Goal: Find specific page/section: Find specific page/section

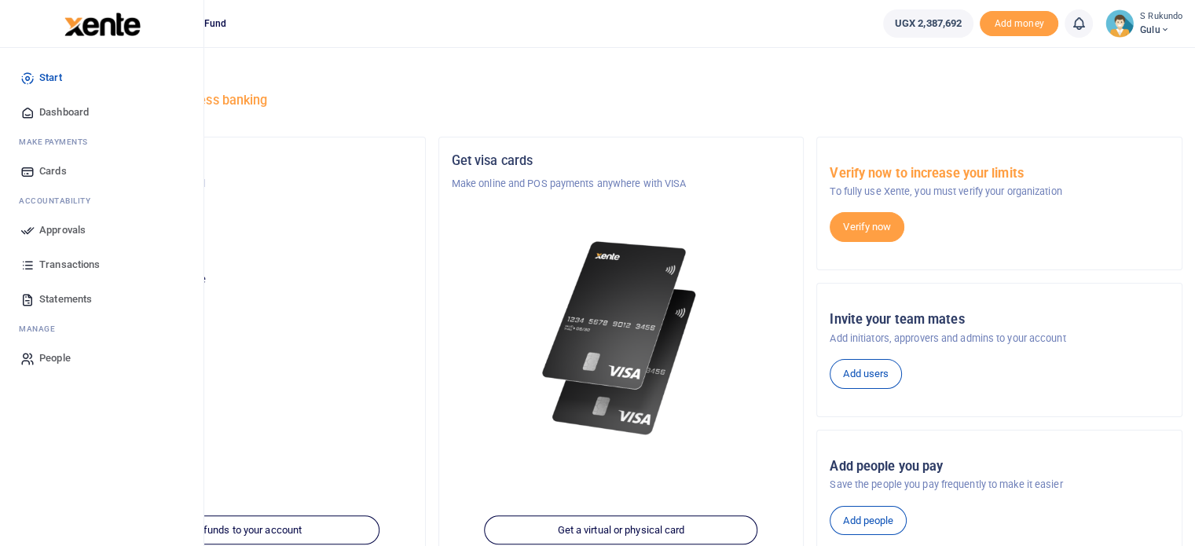
click at [45, 228] on span "Approvals" at bounding box center [62, 230] width 46 height 16
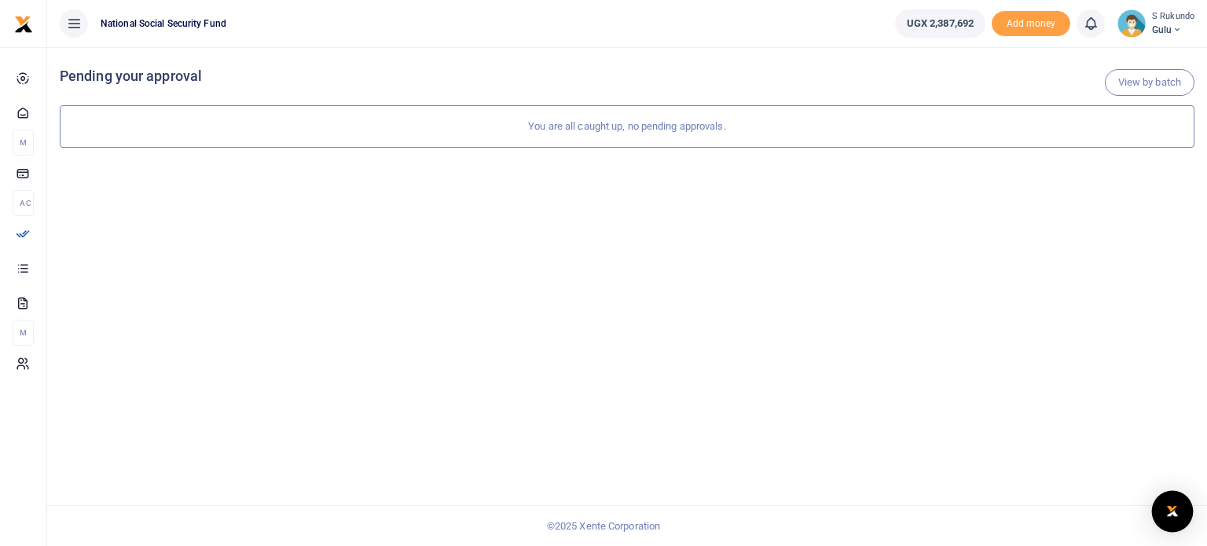
click at [1174, 507] on img "Open Intercom Messenger" at bounding box center [1172, 511] width 20 height 19
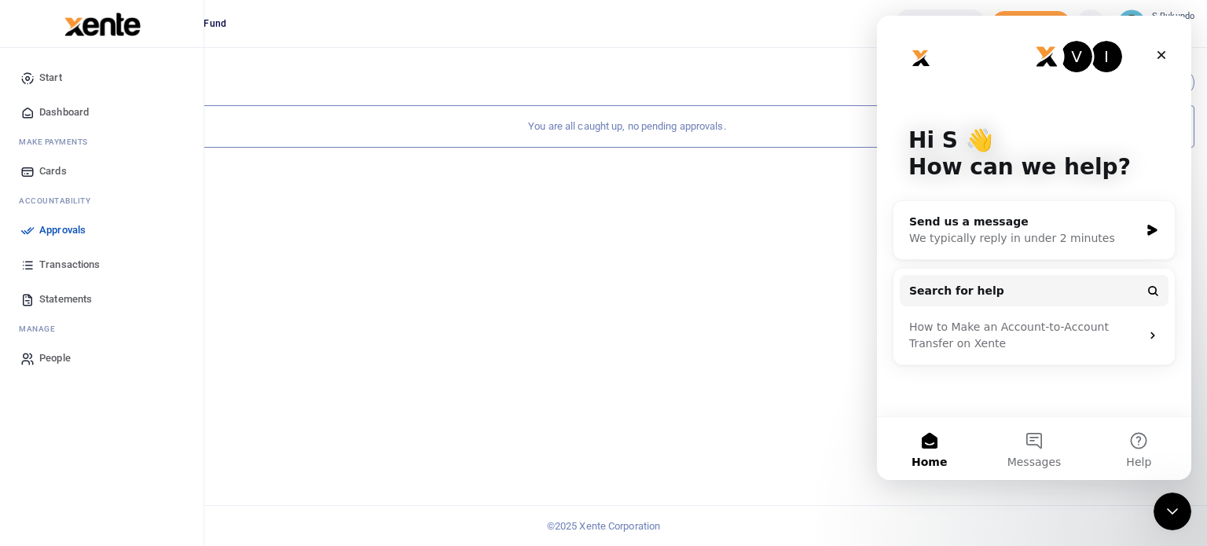
click at [45, 78] on span "Start" at bounding box center [50, 78] width 23 height 16
